Goal: Task Accomplishment & Management: Manage account settings

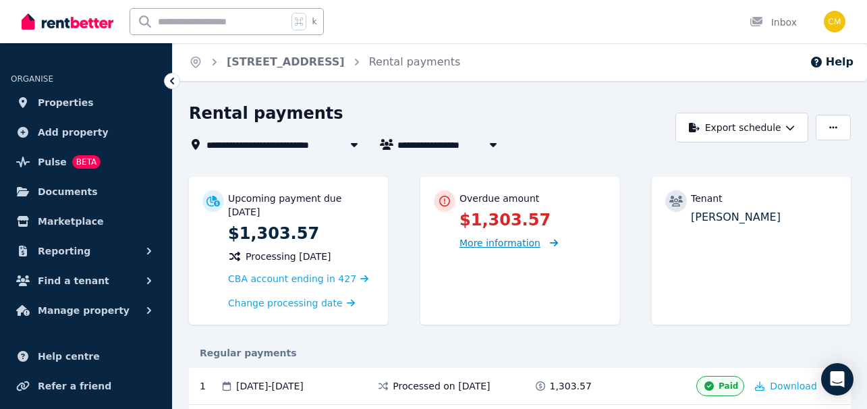
click at [523, 241] on span "More information" at bounding box center [499, 242] width 81 height 11
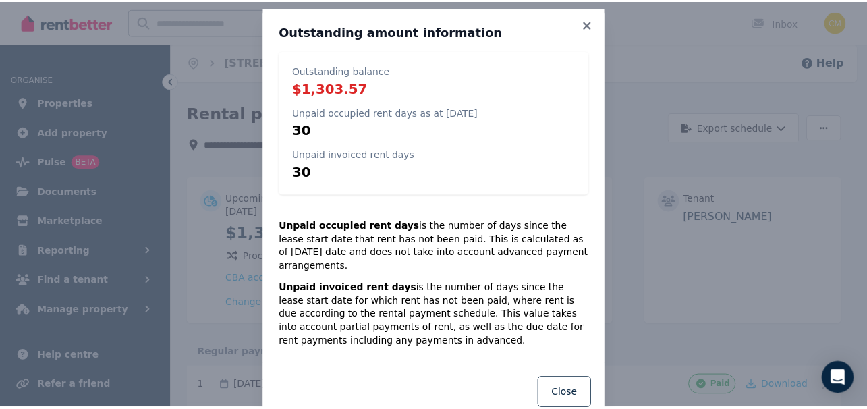
scroll to position [13, 0]
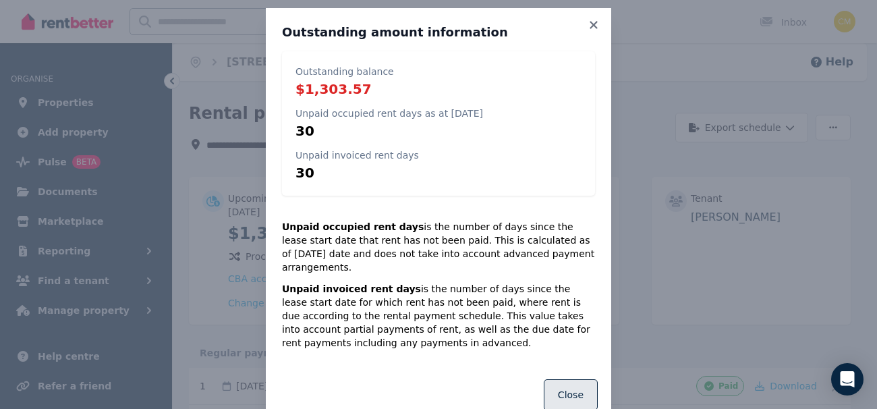
click at [570, 381] on button "Close" at bounding box center [571, 394] width 54 height 31
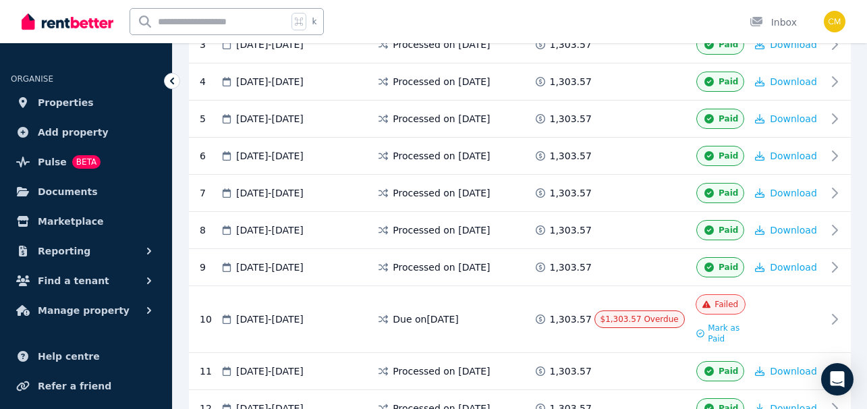
scroll to position [423, 0]
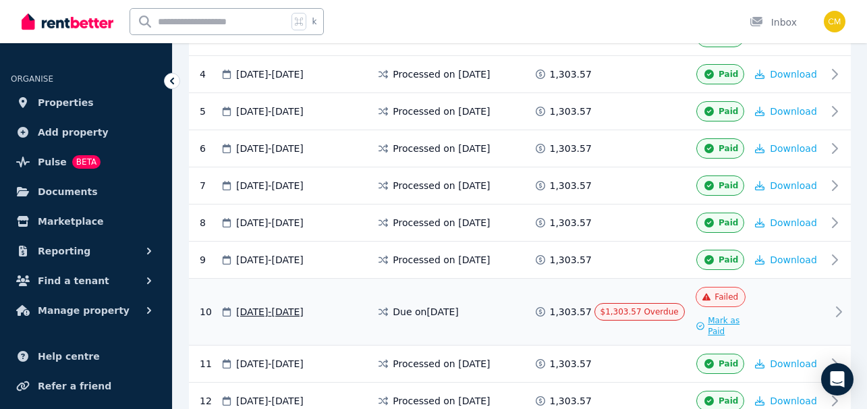
click at [713, 324] on span "Mark as Paid" at bounding box center [726, 326] width 38 height 22
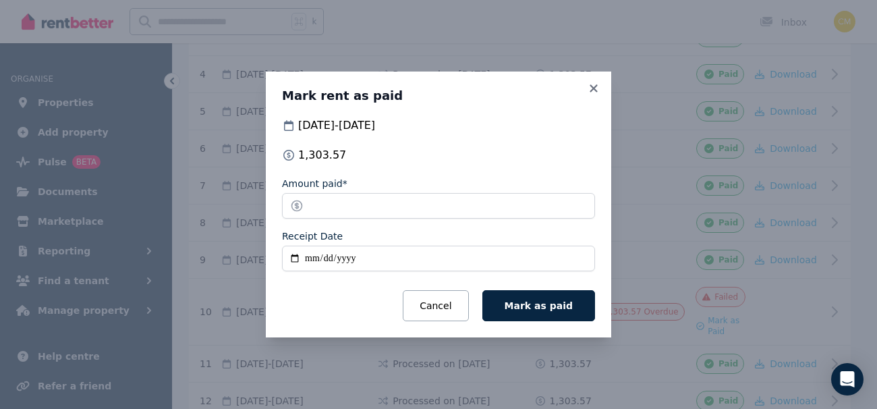
click at [353, 260] on input "Receipt Date" at bounding box center [438, 258] width 313 height 26
click at [294, 259] on input "Receipt Date" at bounding box center [438, 258] width 313 height 26
type input "**********"
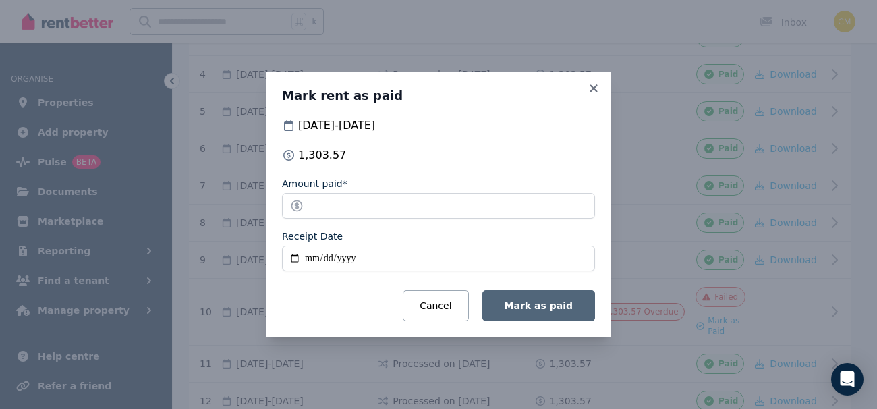
click at [542, 312] on button "Mark as paid" at bounding box center [538, 305] width 113 height 31
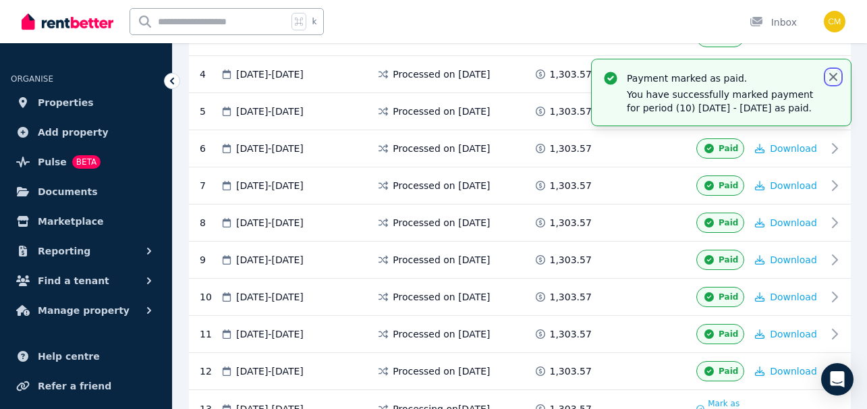
click at [832, 80] on icon "button" at bounding box center [832, 76] width 13 height 13
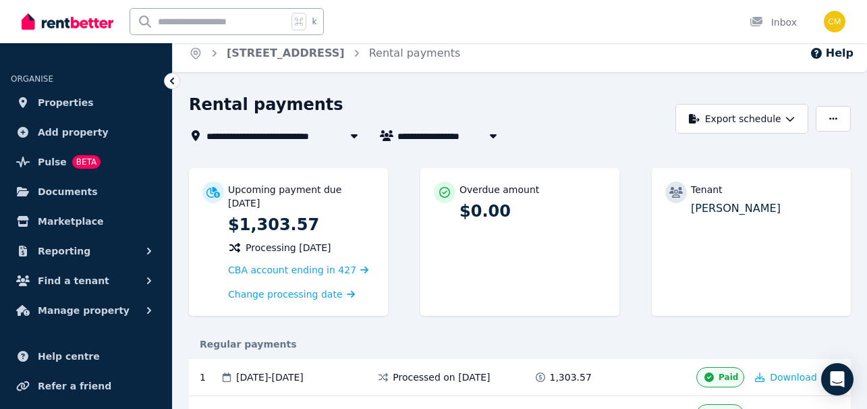
scroll to position [0, 0]
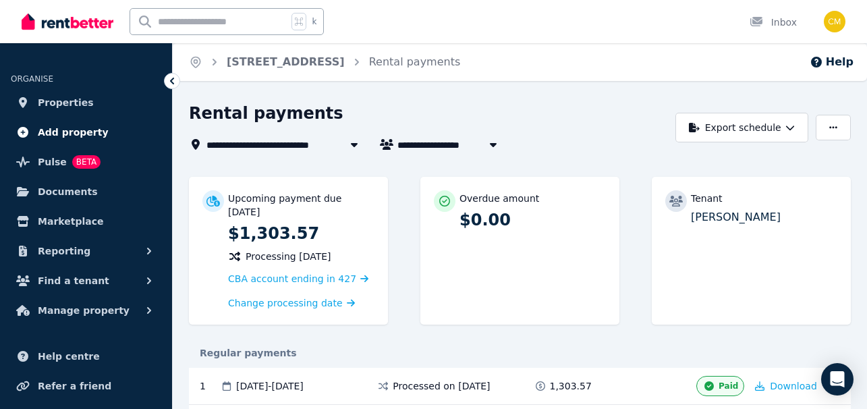
click at [93, 134] on span "Add property" at bounding box center [73, 132] width 71 height 16
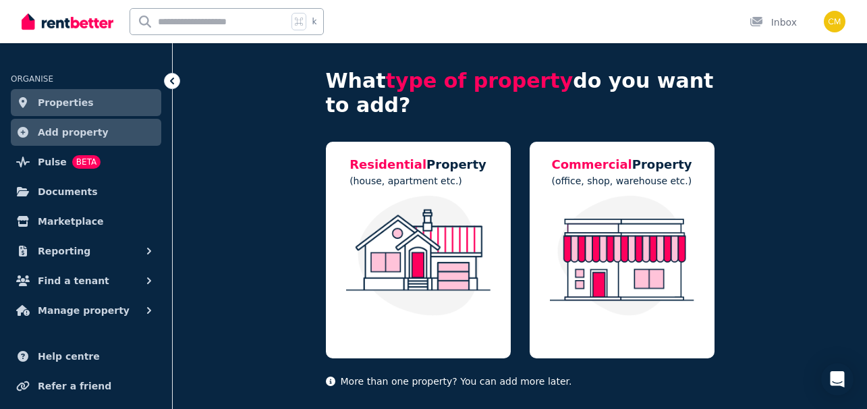
scroll to position [82, 0]
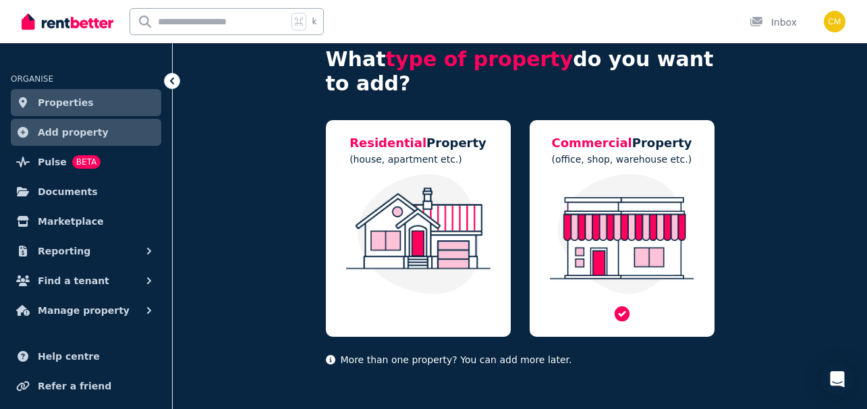
click at [634, 202] on img at bounding box center [622, 234] width 158 height 120
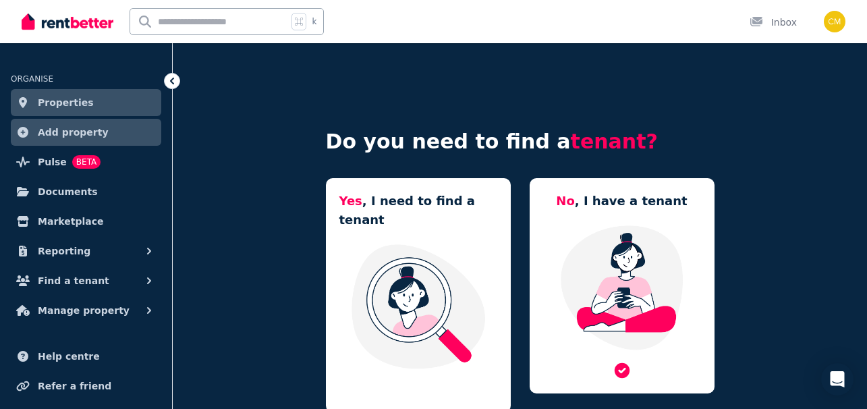
click at [620, 270] on img at bounding box center [622, 287] width 158 height 127
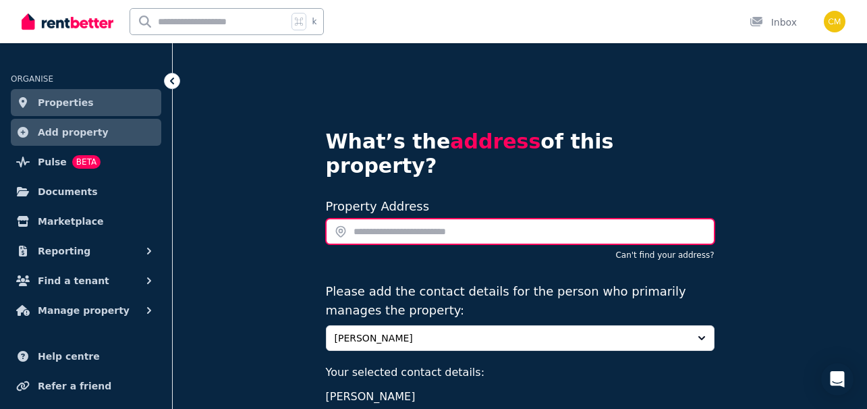
click at [484, 219] on input "text" at bounding box center [520, 232] width 388 height 26
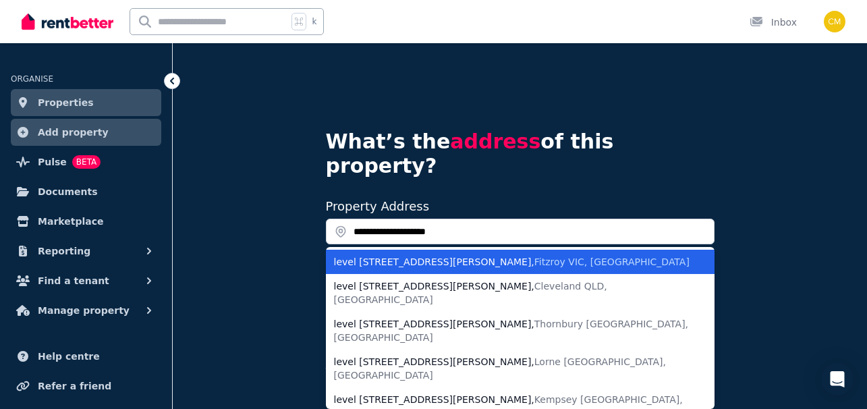
click at [476, 255] on div "level 1/125 Smith St , Fitzroy VIC, Australia" at bounding box center [512, 261] width 356 height 13
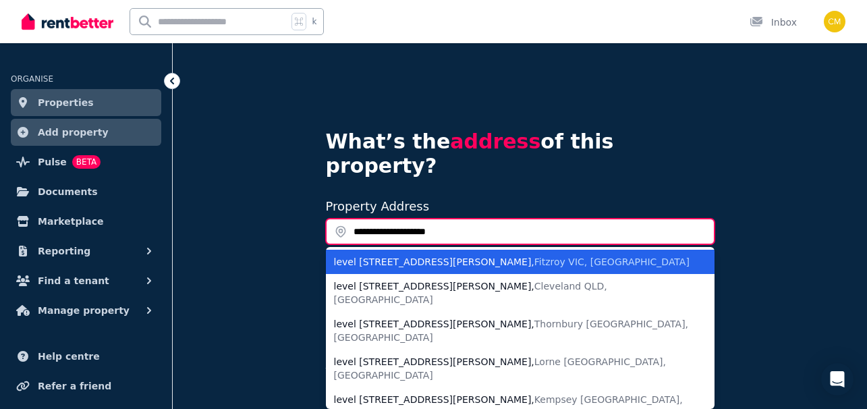
type input "**********"
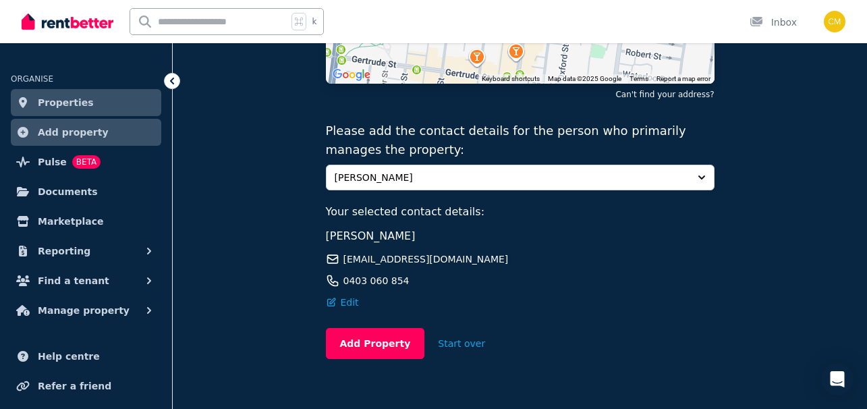
scroll to position [278, 0]
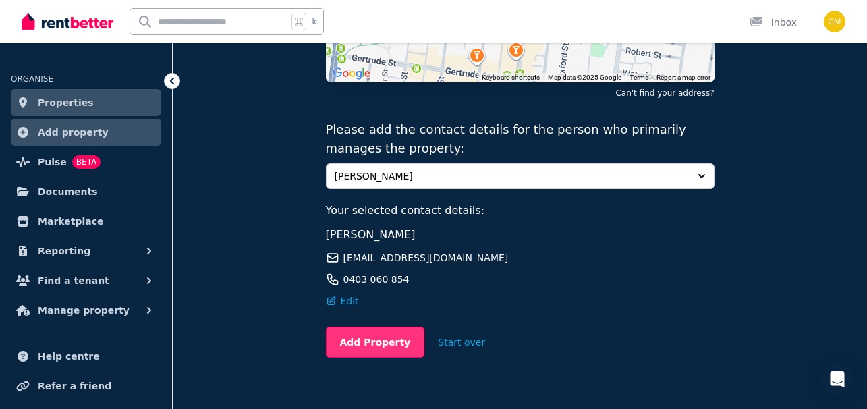
click at [372, 326] on button "Add Property" at bounding box center [375, 341] width 99 height 31
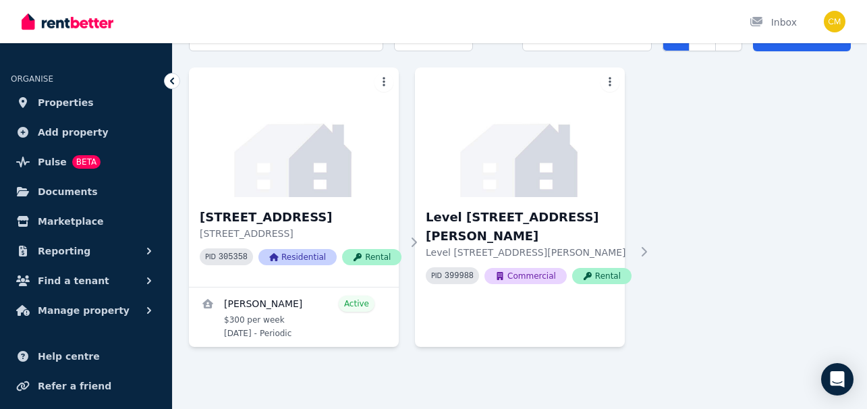
scroll to position [74, 0]
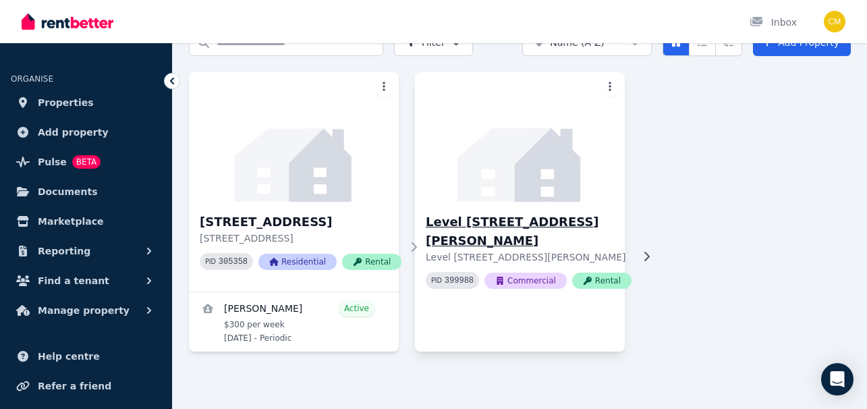
click at [533, 226] on h3 "Level [STREET_ADDRESS][PERSON_NAME]" at bounding box center [529, 231] width 206 height 38
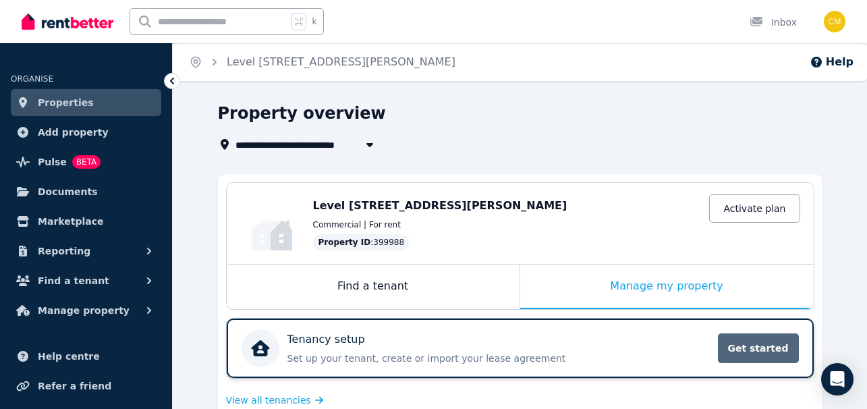
click at [755, 349] on span "Get started" at bounding box center [758, 348] width 81 height 30
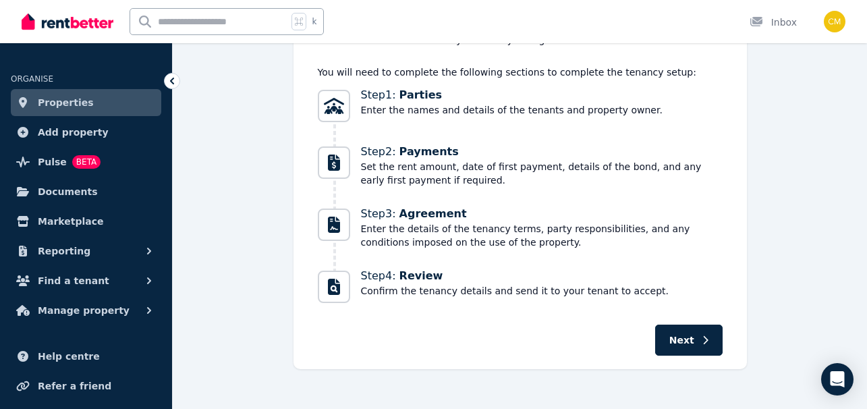
scroll to position [210, 0]
